Goal: Transaction & Acquisition: Obtain resource

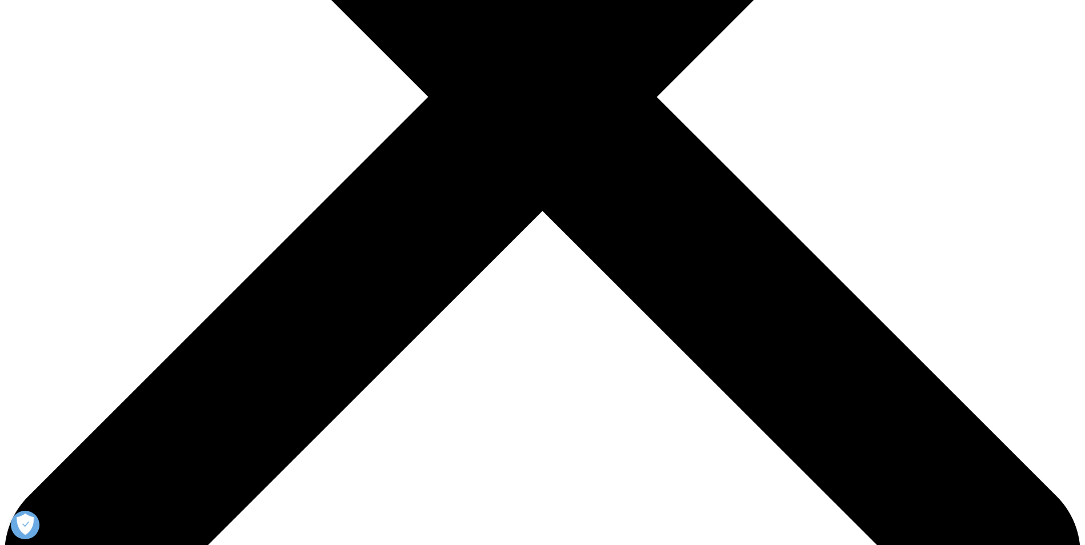
scroll to position [515, 0]
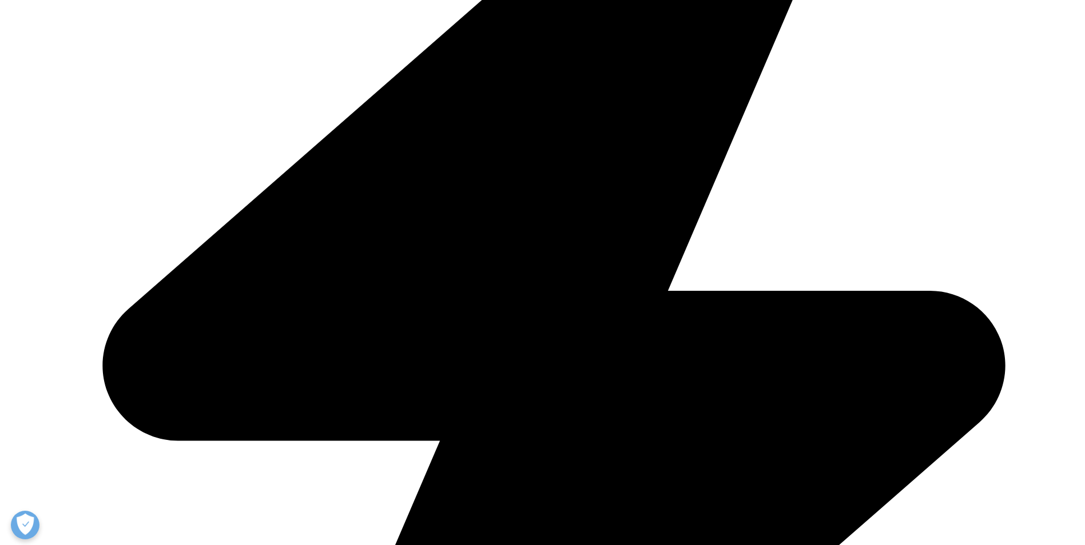
type input "bERŞİ"
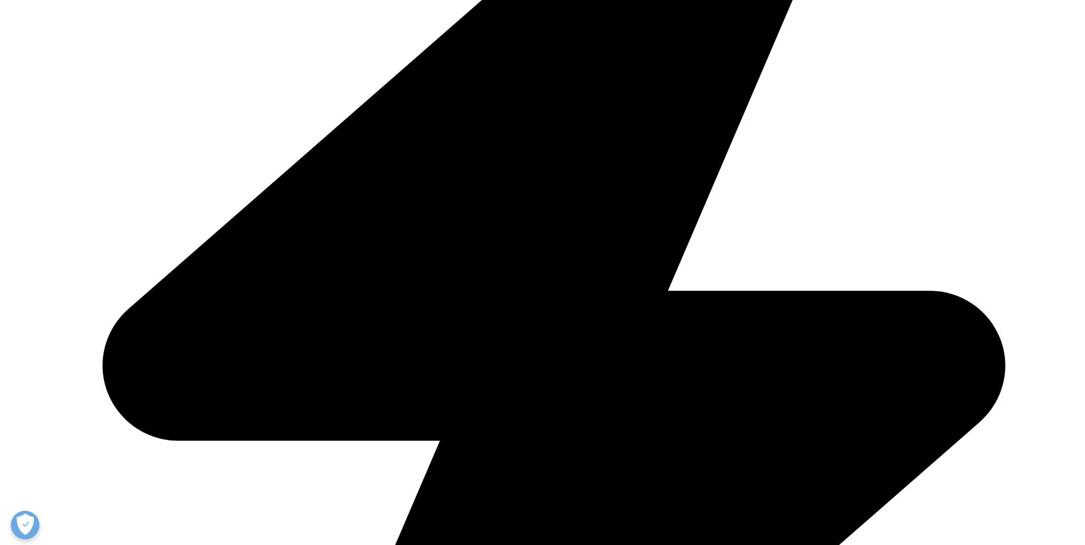
drag, startPoint x: 286, startPoint y: 224, endPoint x: 110, endPoint y: 226, distance: 176.7
type input "Beril"
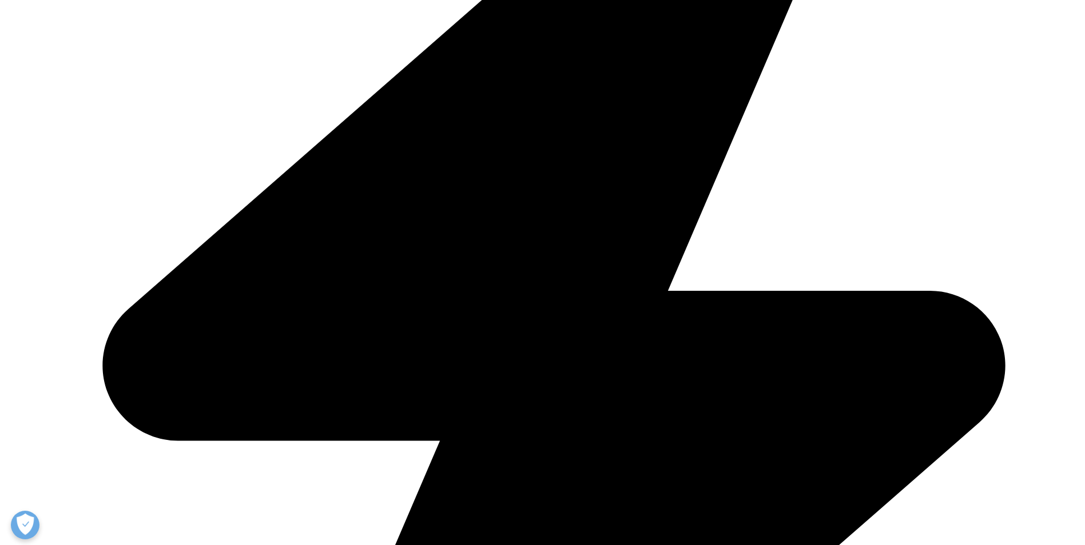
type input "Colak Gunay"
type input "beril.gunay@vemilac.com"
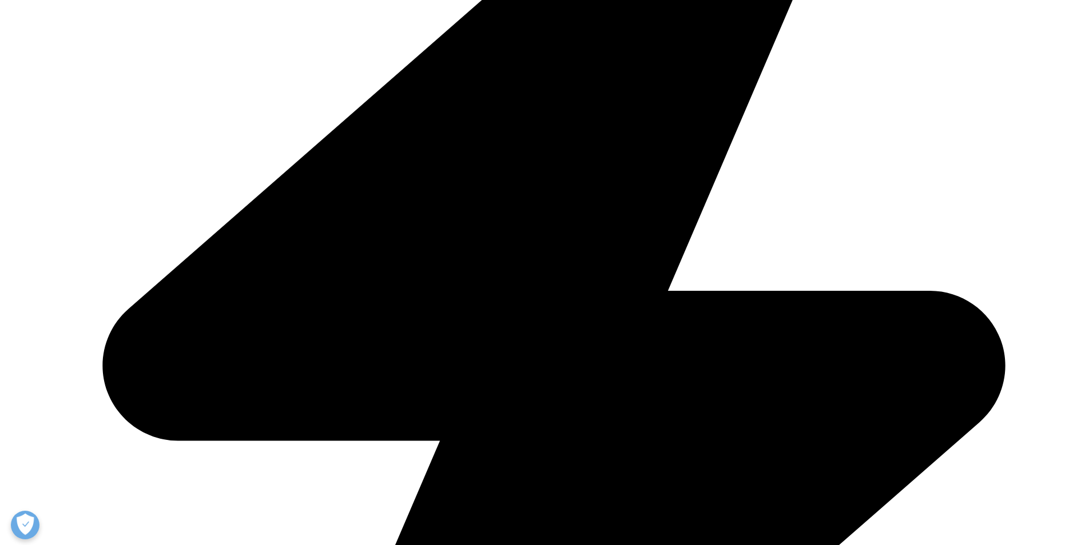
paste input "Business Development Manager"
type input "Business Development Manager"
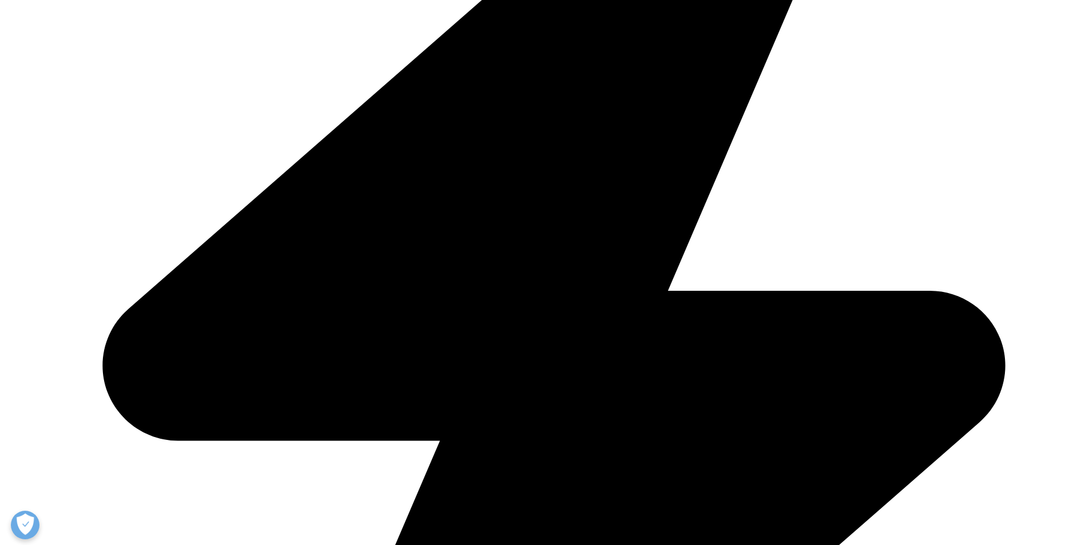
type input "Vem Pharmaceuticals"
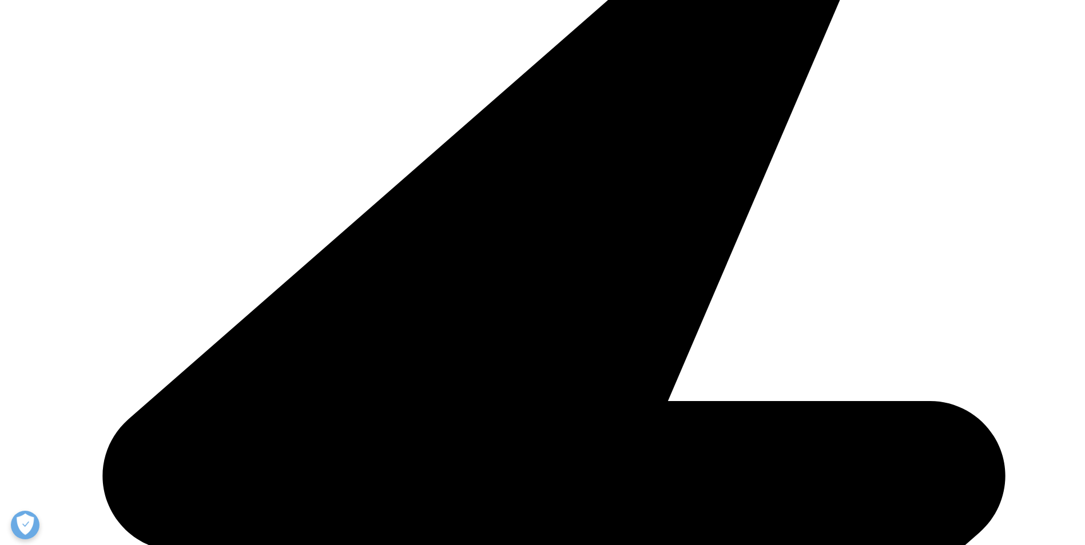
scroll to position [572, 0]
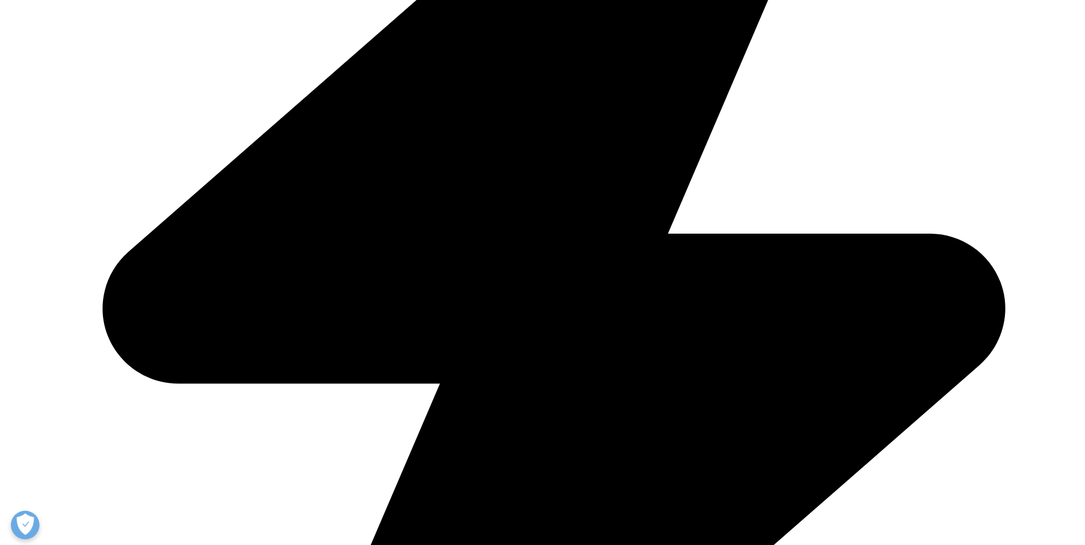
select select "Turkey"
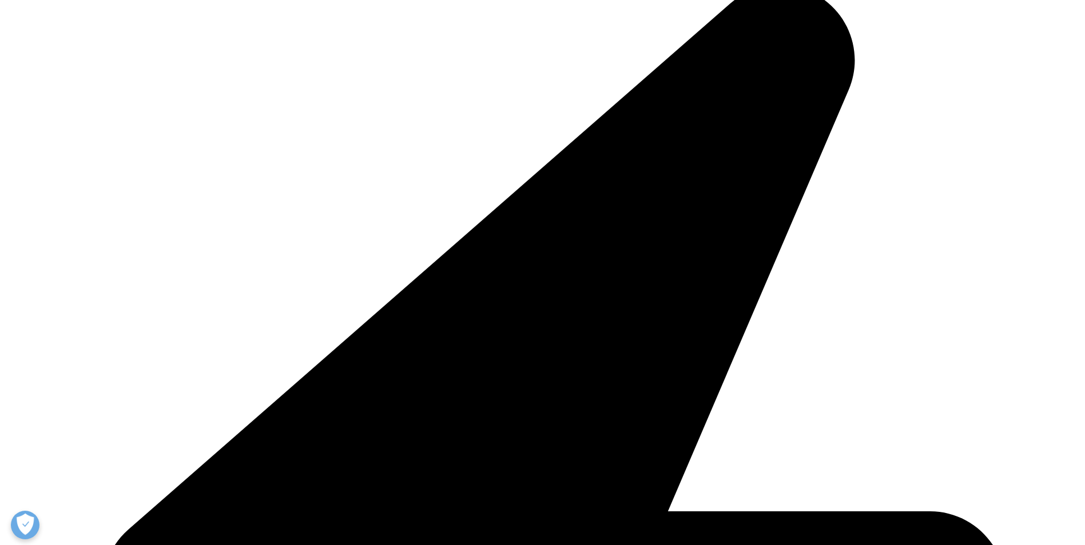
scroll to position [1244, 0]
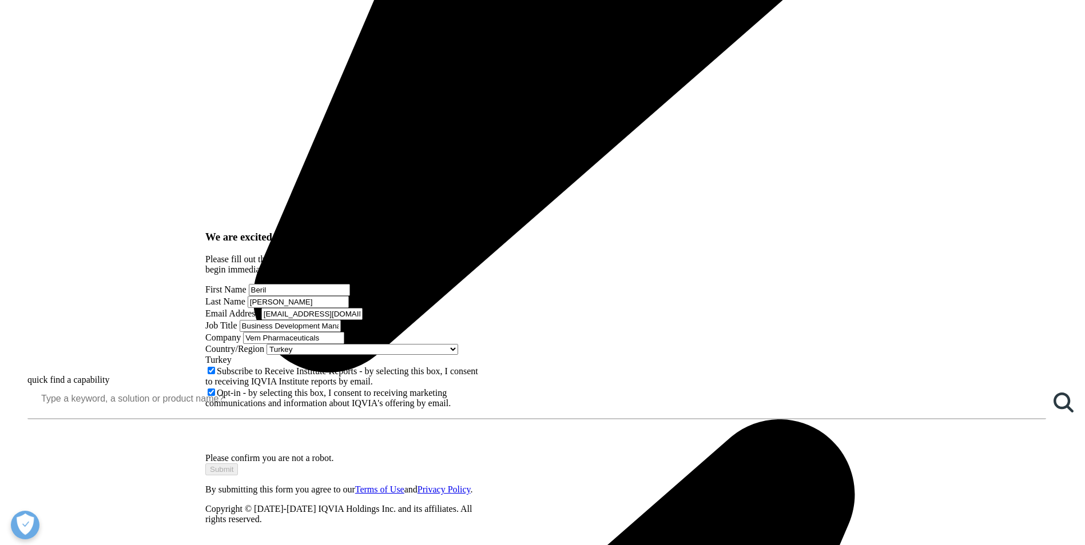
scroll to position [1129, 0]
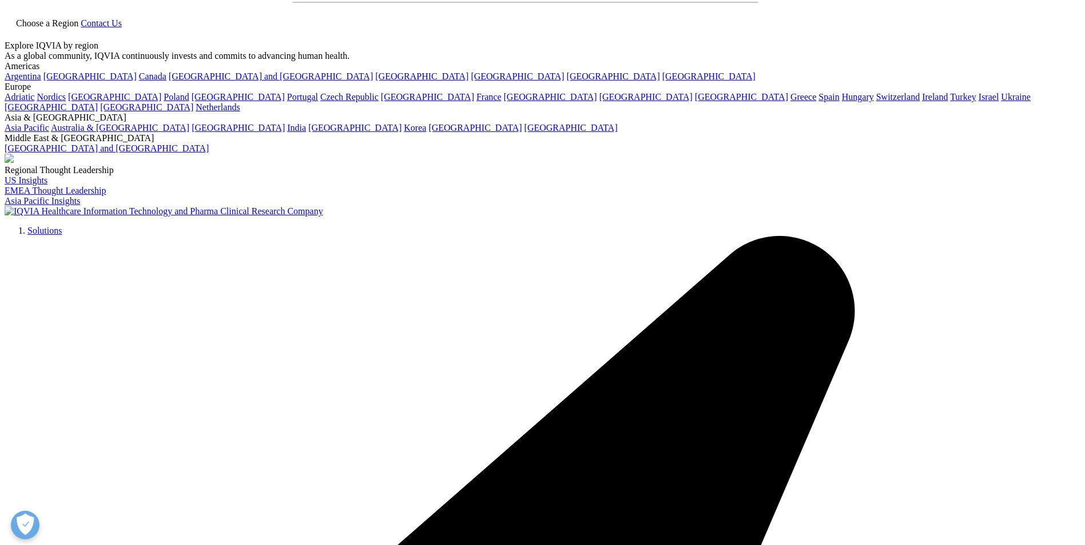
scroll to position [0, 0]
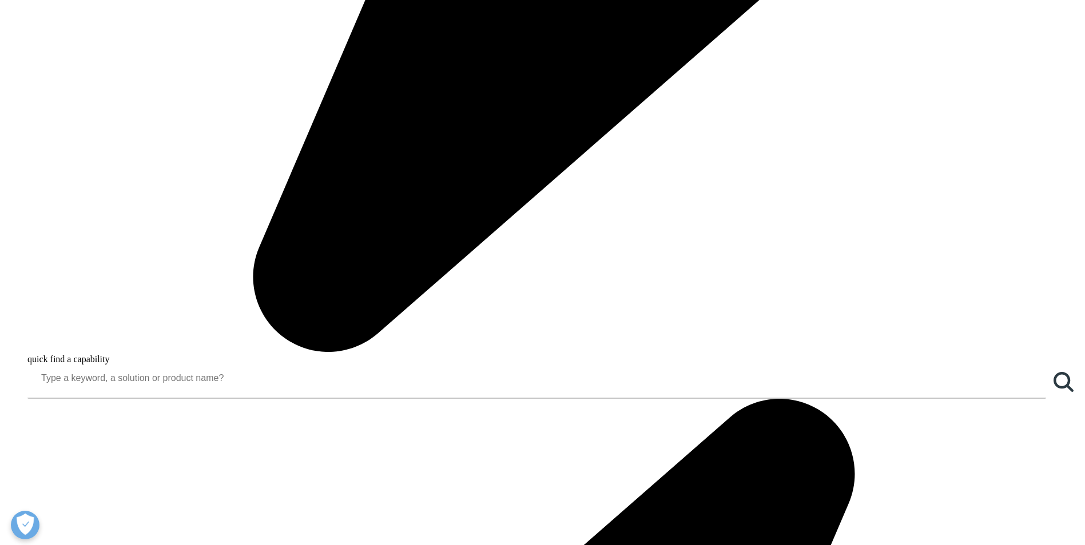
scroll to position [1086, 0]
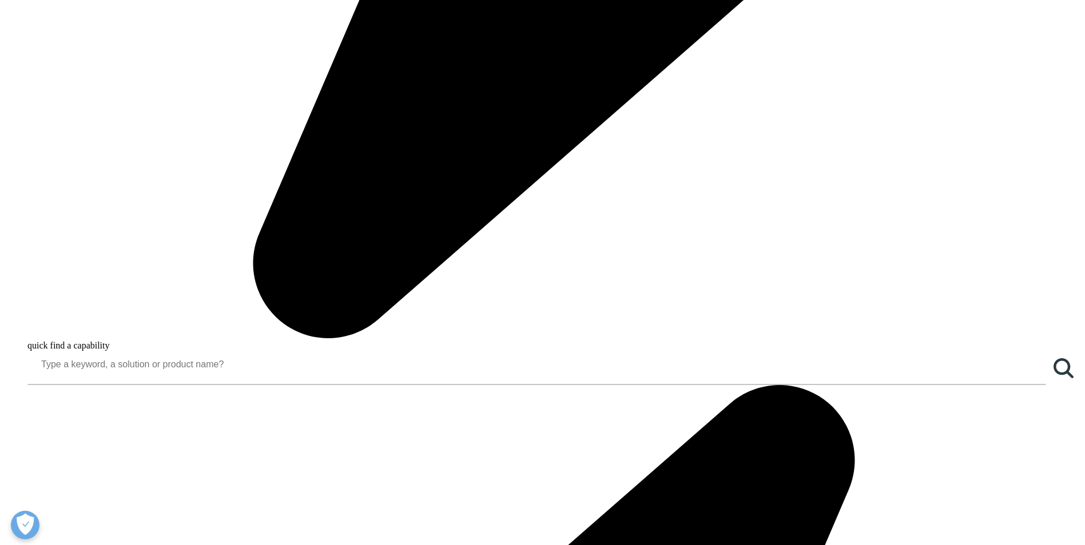
scroll to position [1258, 0]
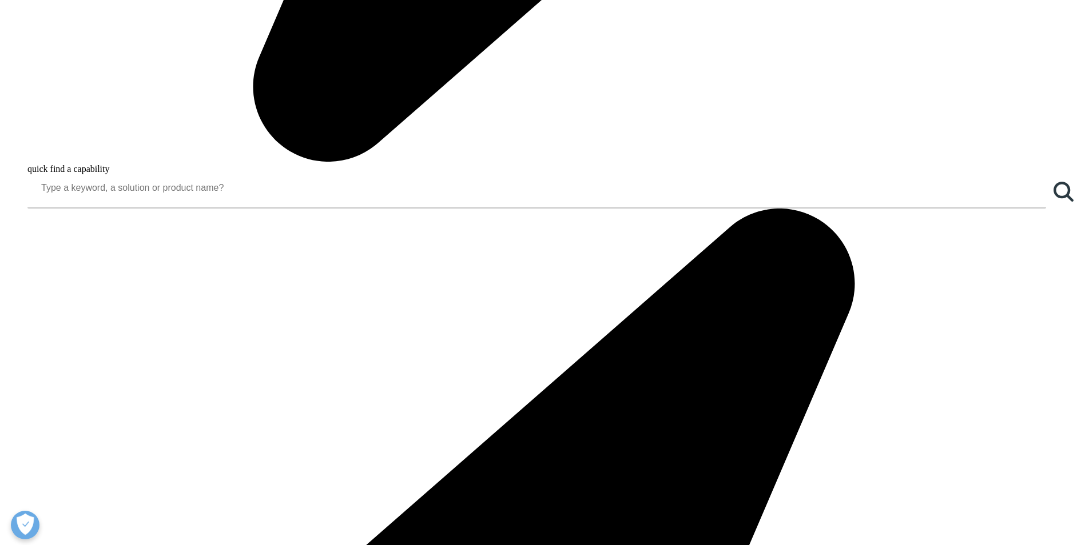
scroll to position [1315, 0]
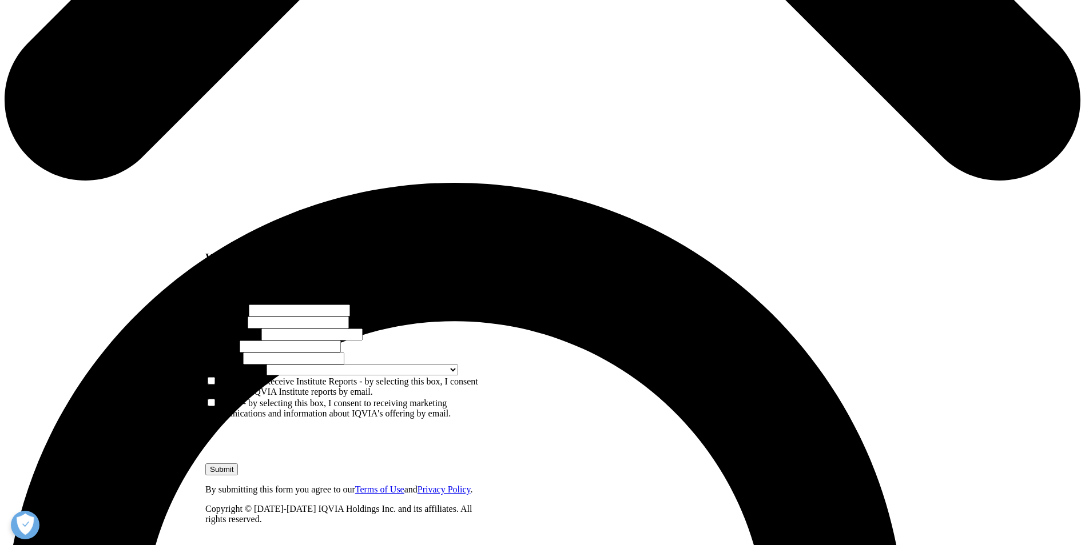
scroll to position [915, 0]
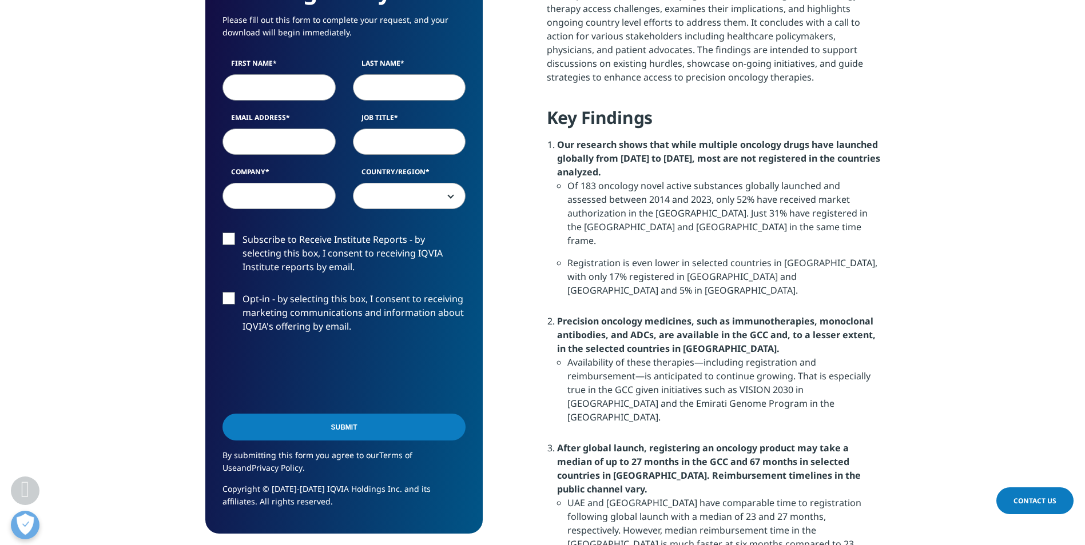
click at [265, 91] on input "First Name" at bounding box center [278, 87] width 113 height 26
type input "Beril"
click at [405, 90] on input "Last Name" at bounding box center [409, 87] width 113 height 26
click at [268, 145] on input "Email Address" at bounding box center [278, 142] width 113 height 26
click at [365, 83] on input "Colak Gunay" at bounding box center [409, 87] width 113 height 26
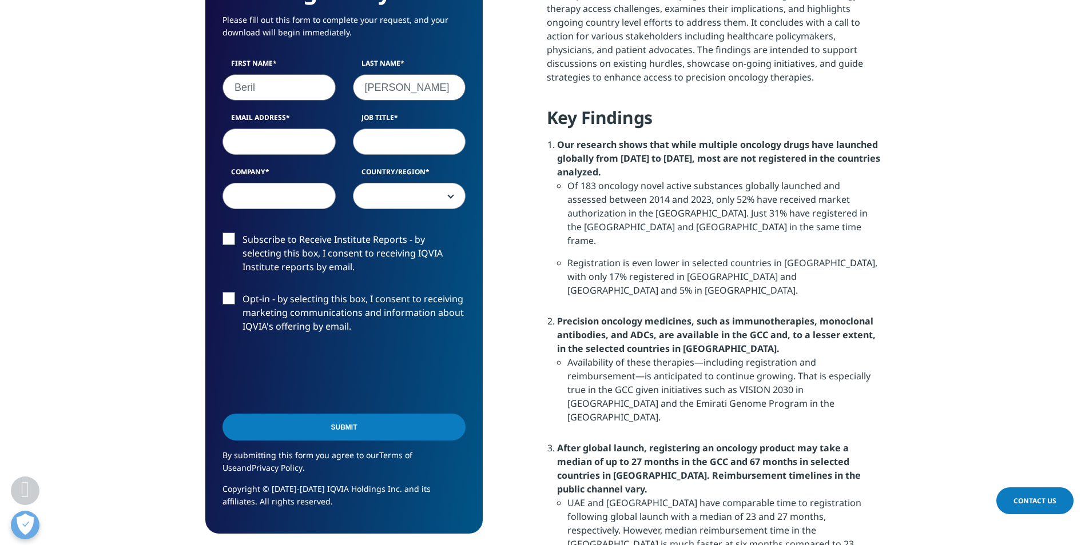
click at [365, 83] on input "Colak Gunay" at bounding box center [409, 87] width 113 height 26
type input "Gunay"
click at [308, 152] on input "Email Address" at bounding box center [278, 142] width 113 height 26
type input "beri.gunay@vemilac.com"
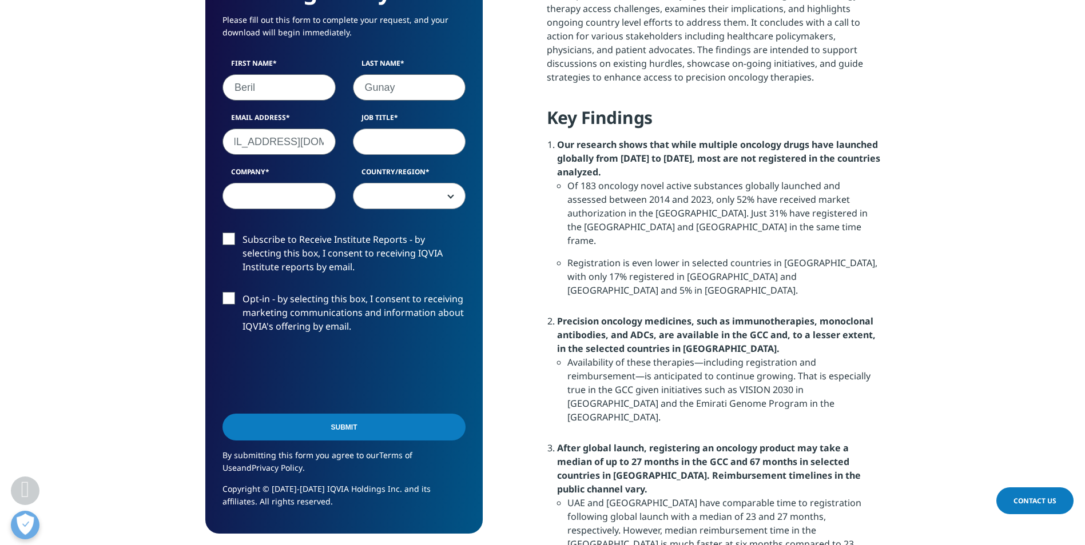
scroll to position [0, 0]
click at [390, 141] on input "Job Title" at bounding box center [409, 142] width 113 height 26
click at [404, 150] on input "Job Title" at bounding box center [409, 142] width 113 height 26
paste input "Business Development Manager"
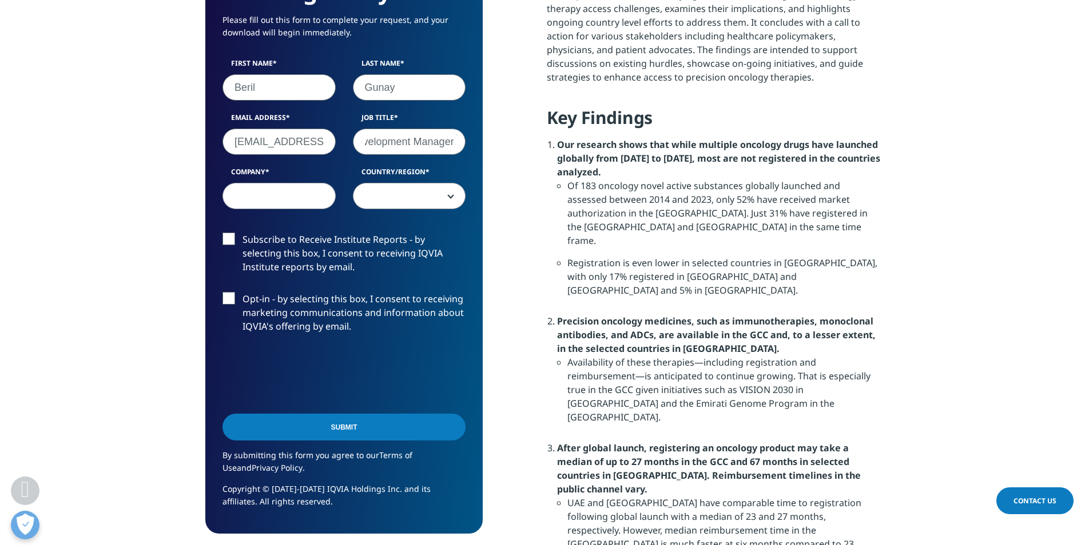
type input "Business Development Manager"
click at [262, 201] on input "Company" at bounding box center [278, 196] width 113 height 26
type input "Vem Pharmaceutical"
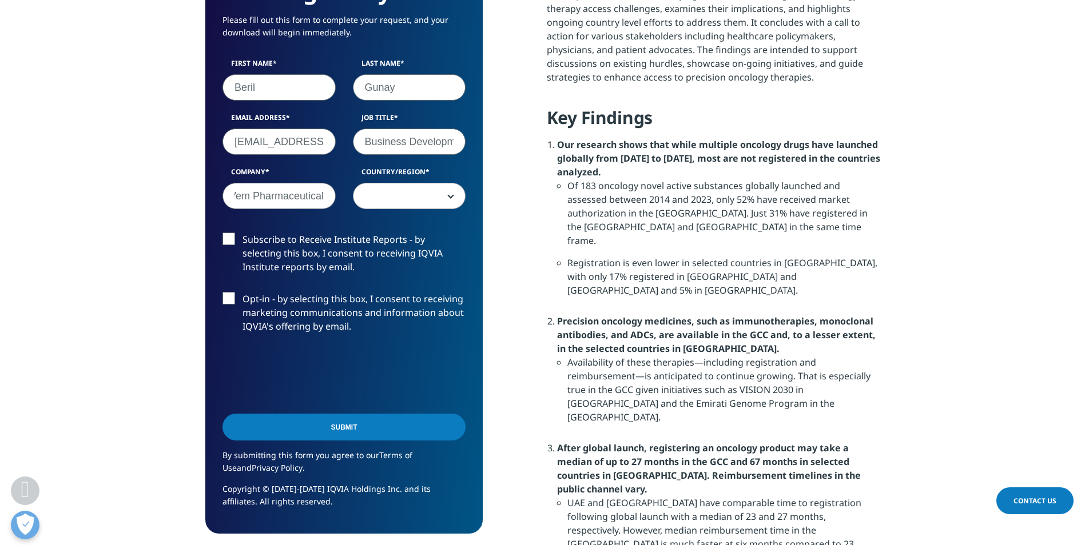
scroll to position [0, 0]
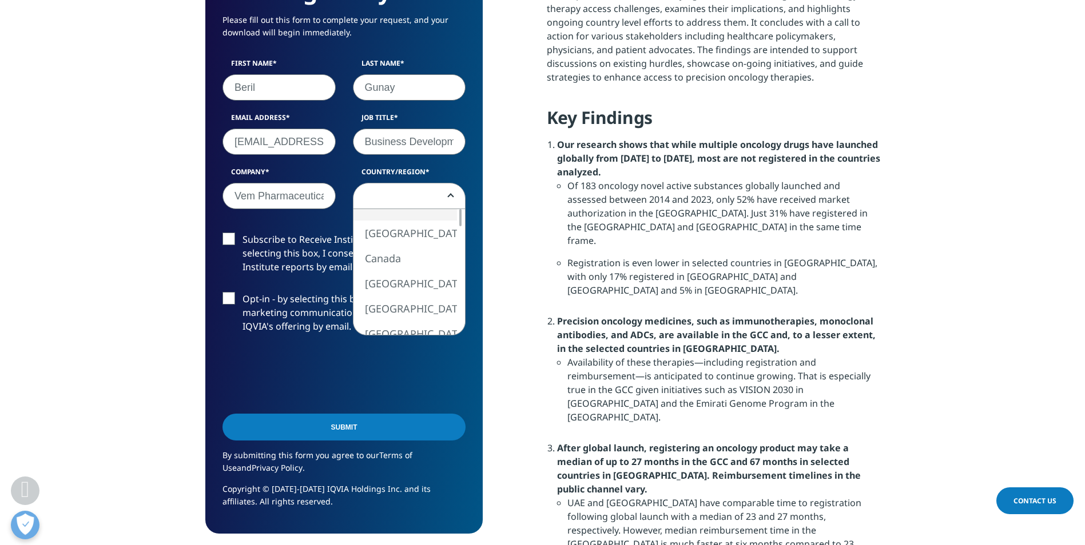
click at [413, 197] on span at bounding box center [409, 197] width 112 height 26
click at [459, 308] on div at bounding box center [460, 305] width 2 height 17
select select "Turkey"
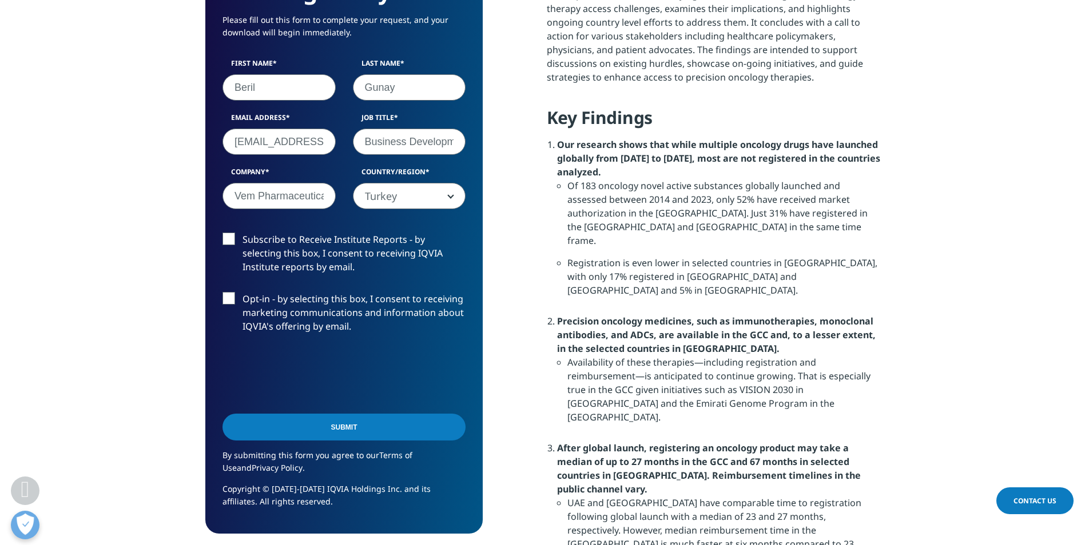
click at [233, 239] on label "Subscribe to Receive Institute Reports - by selecting this box, I consent to re…" at bounding box center [343, 256] width 243 height 47
click at [242, 233] on input "Subscribe to Receive Institute Reports - by selecting this box, I consent to re…" at bounding box center [242, 233] width 0 height 0
click at [224, 305] on label "Opt-in - by selecting this box, I consent to receiving marketing communications…" at bounding box center [343, 315] width 243 height 47
click at [242, 292] on input "Opt-in - by selecting this box, I consent to receiving marketing communications…" at bounding box center [242, 292] width 0 height 0
click at [305, 432] on input "Submit" at bounding box center [343, 427] width 243 height 27
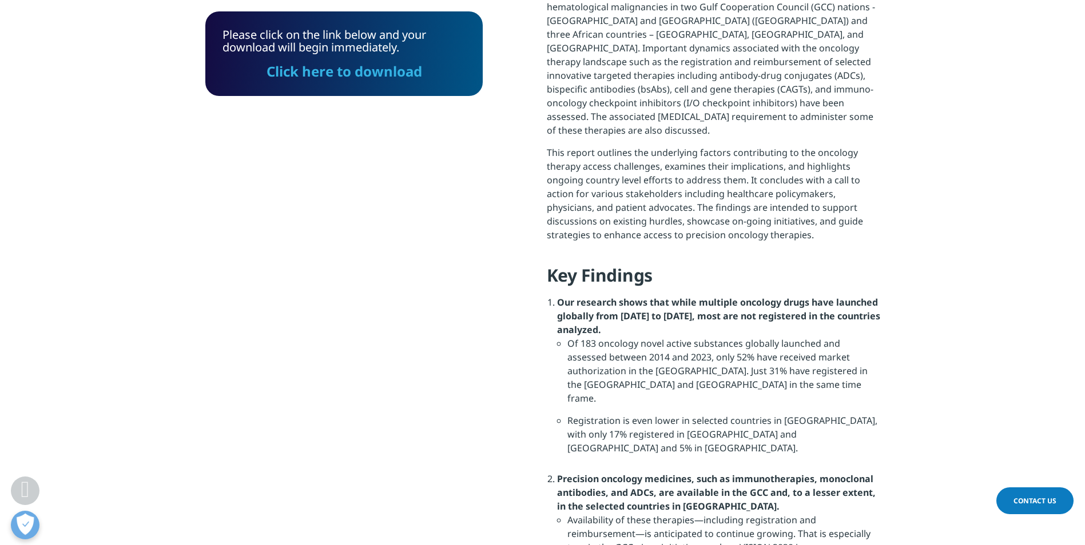
scroll to position [548, 0]
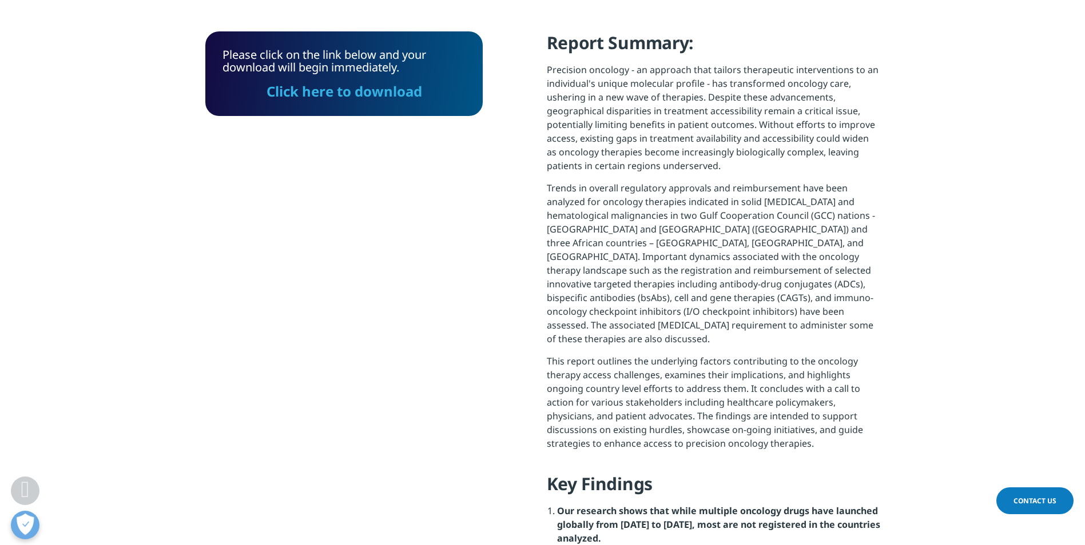
click at [337, 82] on link "Click here to download" at bounding box center [344, 91] width 156 height 19
